Goal: Task Accomplishment & Management: Manage account settings

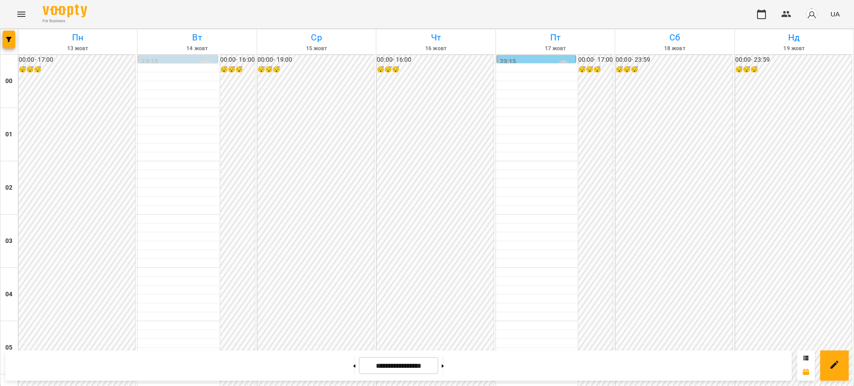
scroll to position [945, 0]
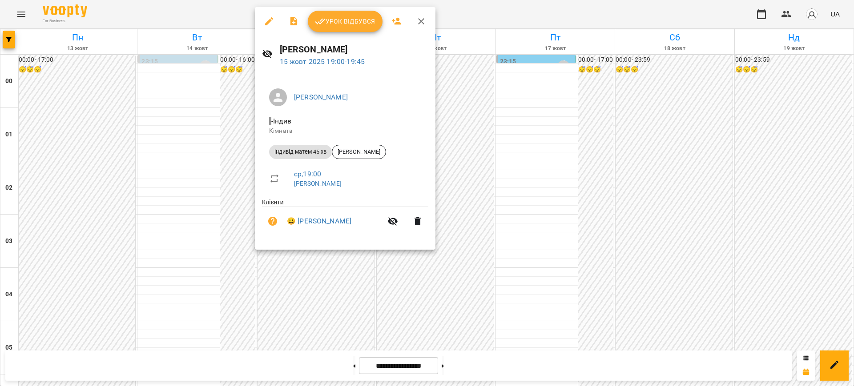
click at [269, 18] on icon "button" at bounding box center [269, 21] width 11 height 11
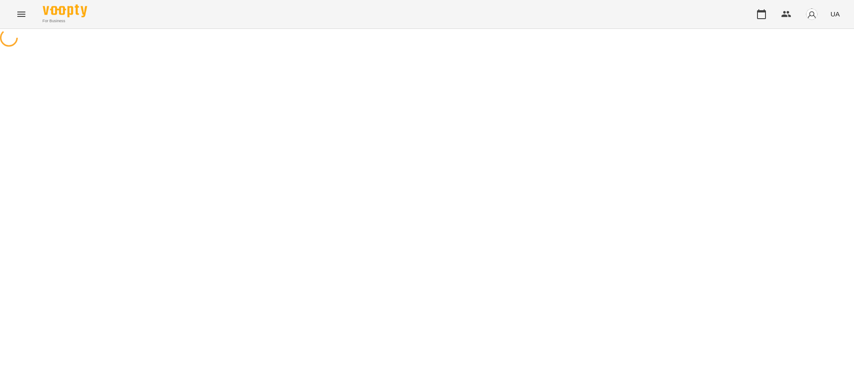
select select "**********"
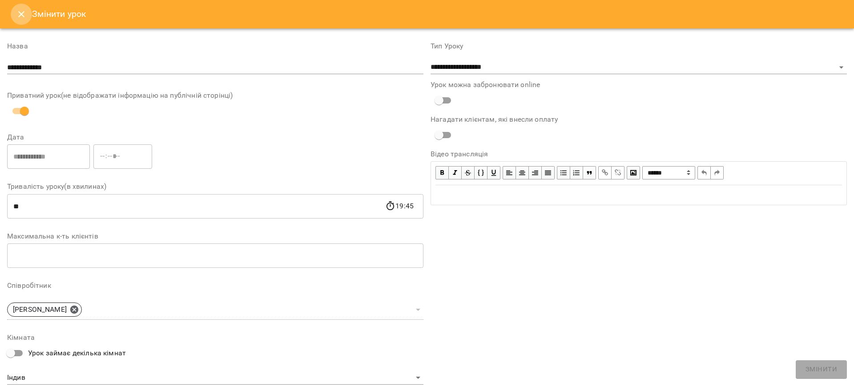
click at [20, 14] on icon "Close" at bounding box center [21, 14] width 11 height 11
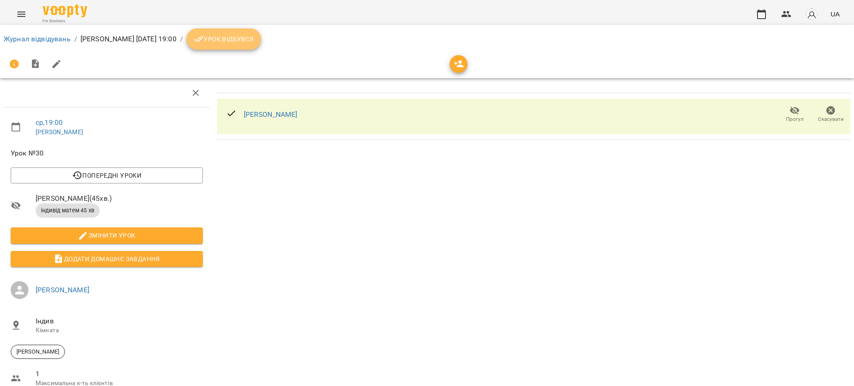
click at [252, 40] on span "Урок відбувся" at bounding box center [223, 39] width 60 height 11
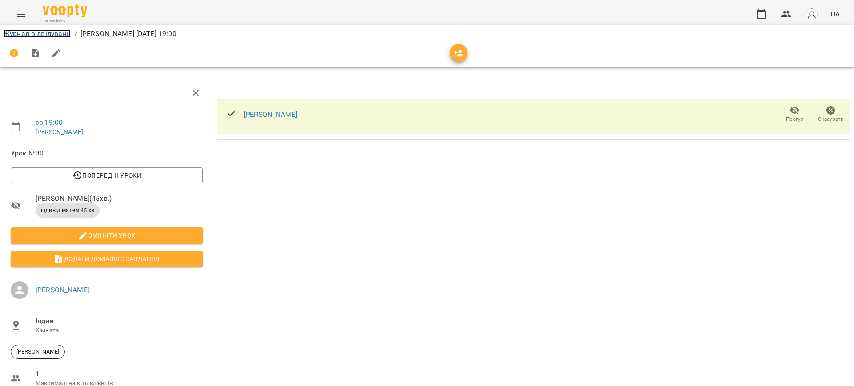
click at [36, 32] on link "Журнал відвідувань" at bounding box center [37, 33] width 67 height 8
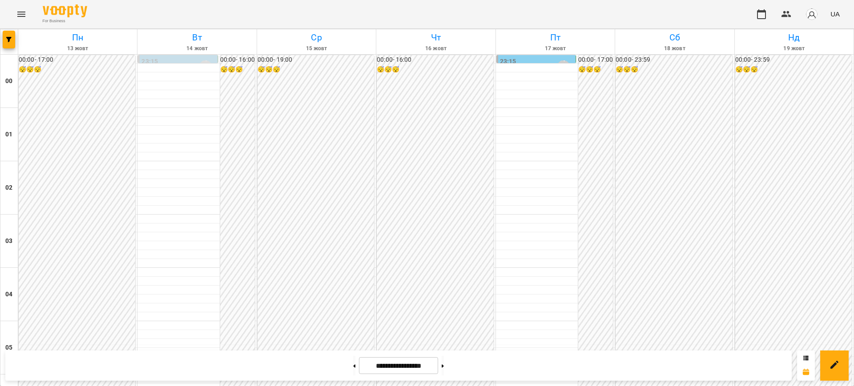
scroll to position [878, 0]
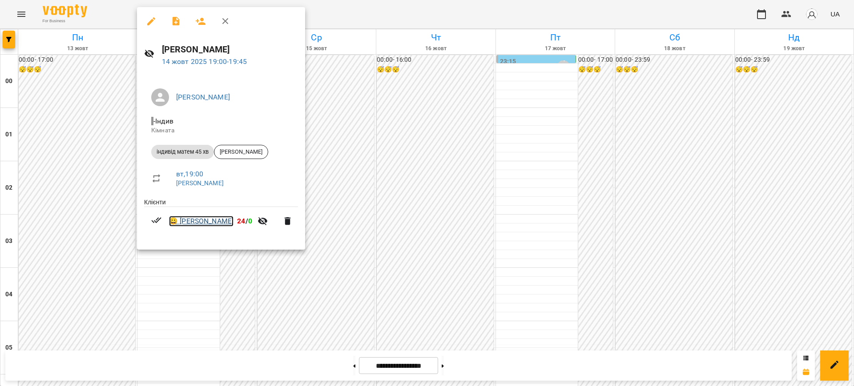
click at [211, 222] on link "😀 Деркач Матвій" at bounding box center [201, 221] width 64 height 11
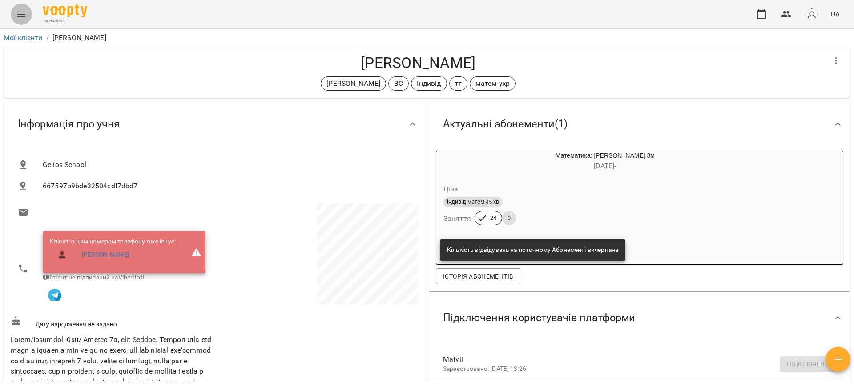
click at [20, 9] on icon "Menu" at bounding box center [21, 14] width 11 height 11
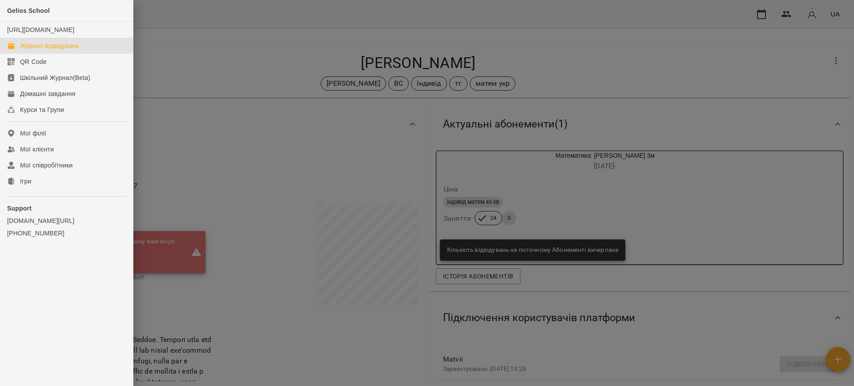
click at [35, 50] on div "Журнал відвідувань" at bounding box center [49, 45] width 59 height 9
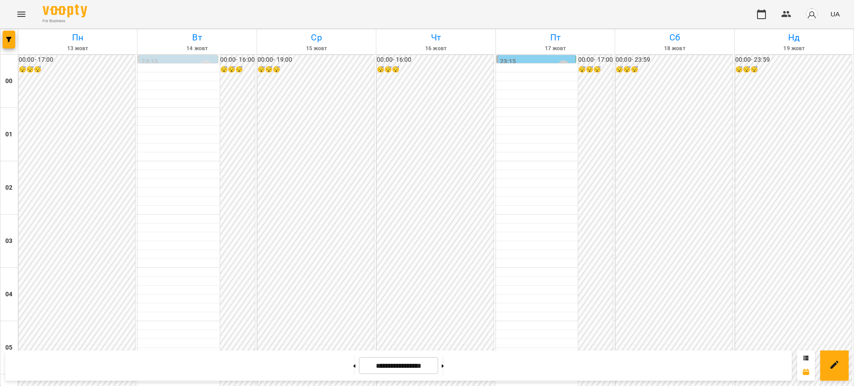
scroll to position [889, 0]
